Goal: Transaction & Acquisition: Download file/media

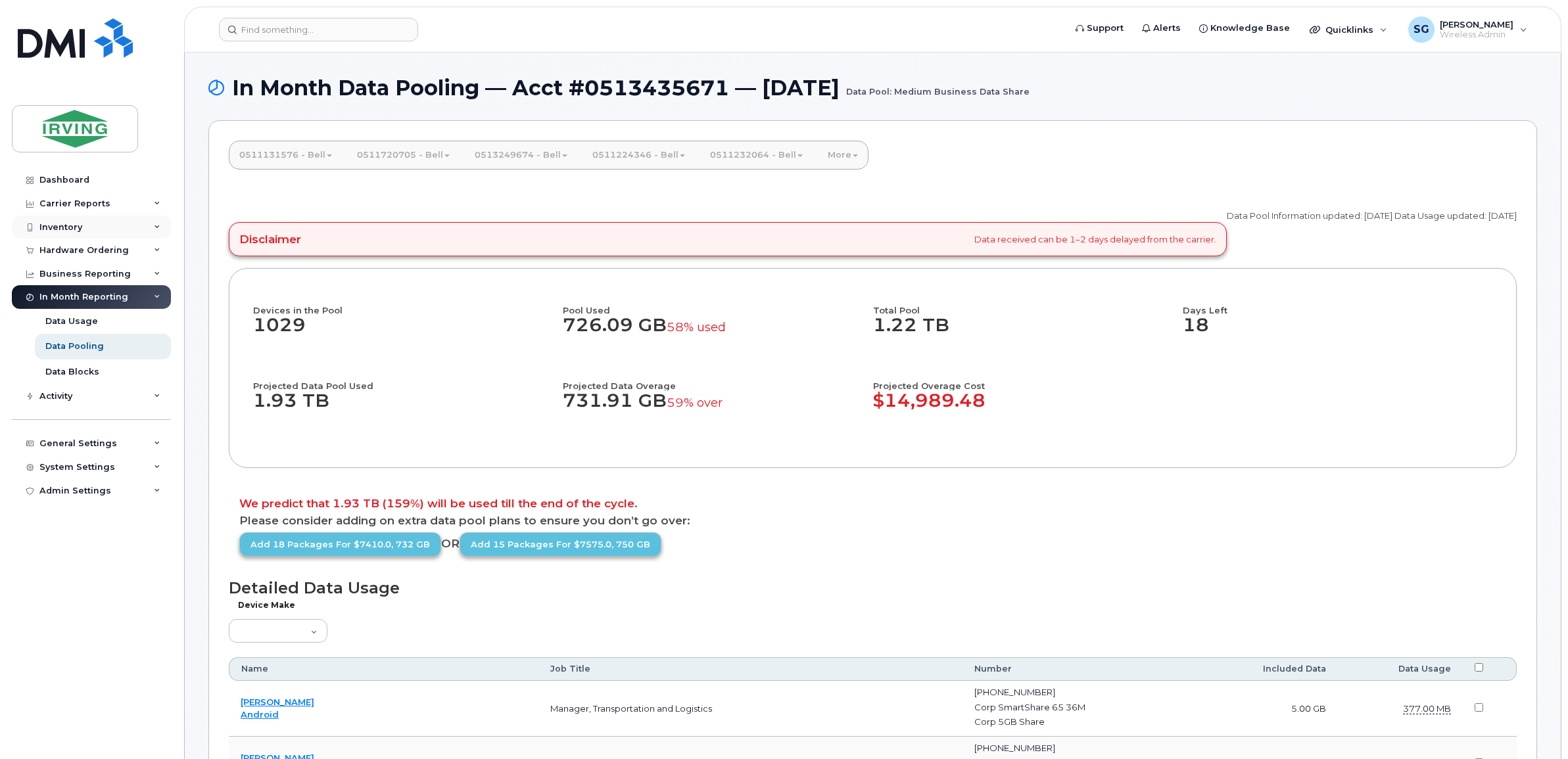
click at [88, 228] on div "Inventory" at bounding box center [90, 227] width 159 height 24
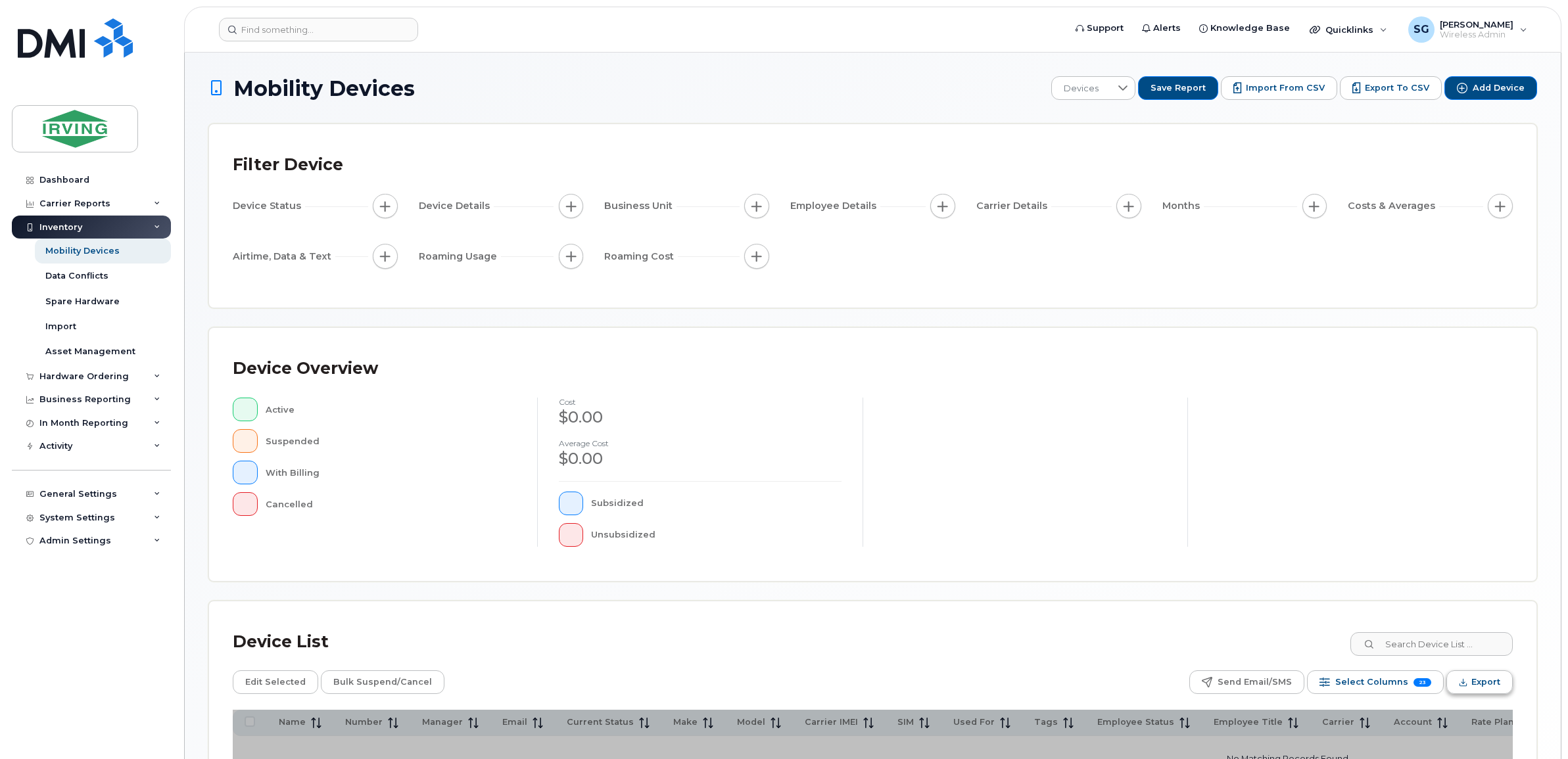
click at [1464, 680] on icon "Export" at bounding box center [1462, 682] width 9 height 9
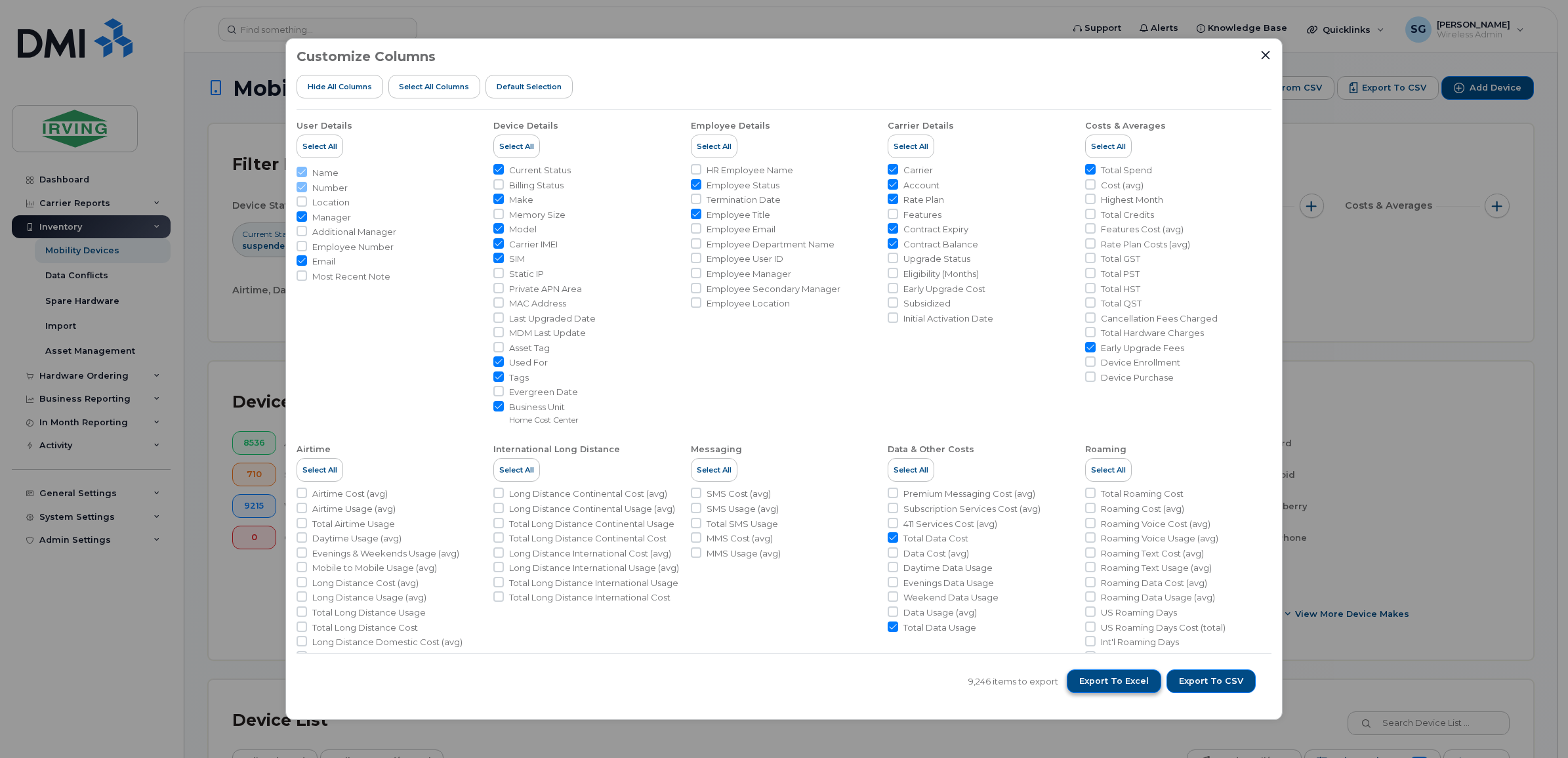
click at [1128, 681] on span "Export to Excel" at bounding box center [1114, 681] width 69 height 12
click at [1127, 675] on span "Export to Excel" at bounding box center [1114, 681] width 69 height 12
